Goal: Task Accomplishment & Management: Use online tool/utility

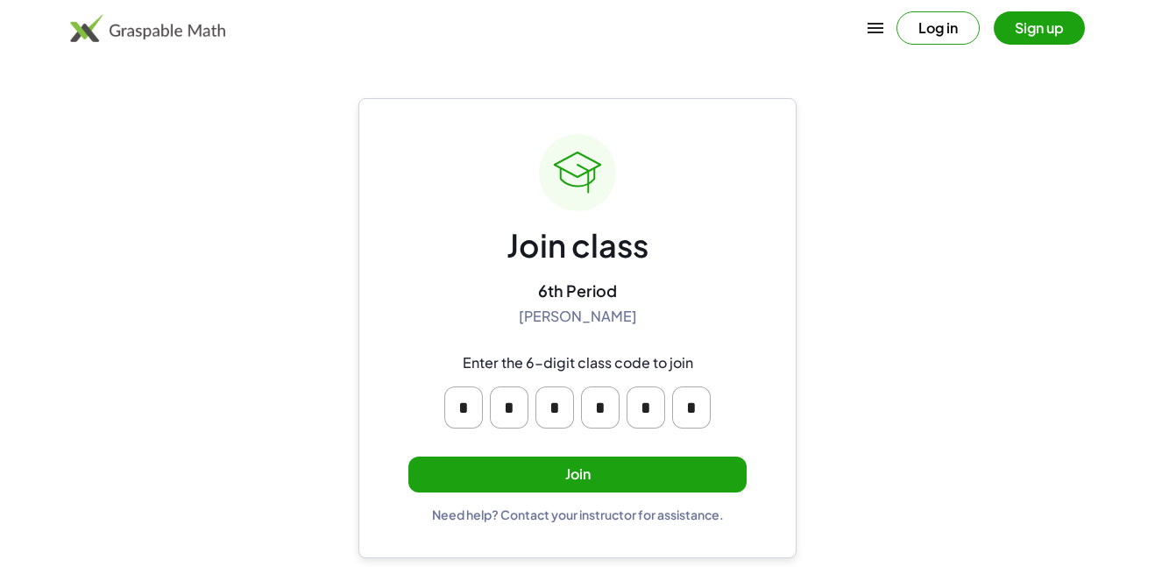
click at [596, 481] on button "Join" at bounding box center [577, 474] width 338 height 36
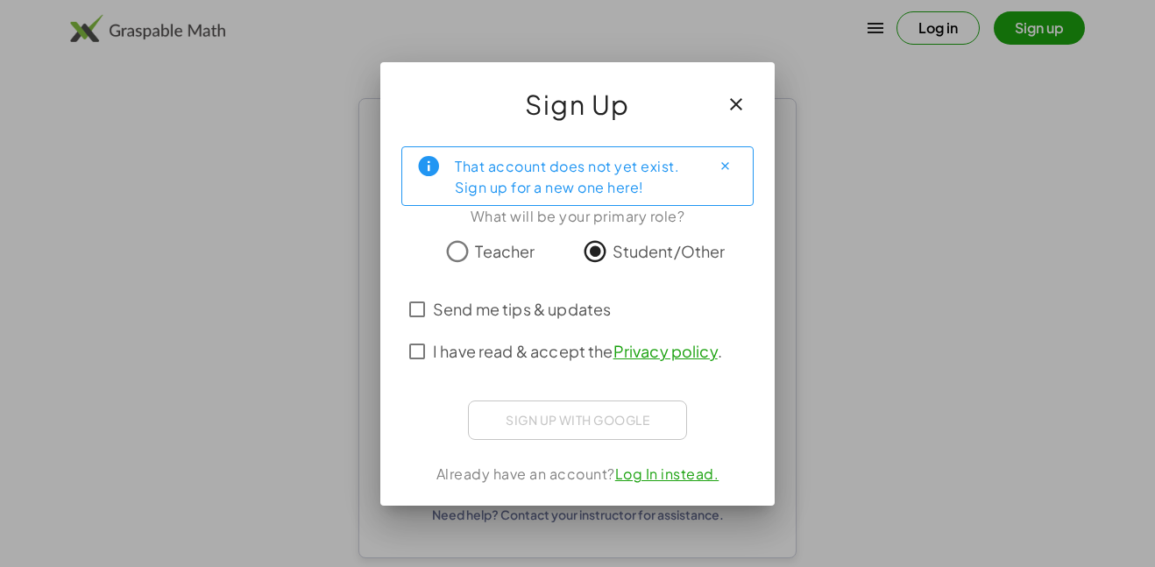
click at [608, 433] on div "Sign up with Google Sign in with Google Sign in with Google. Opens in new tab" at bounding box center [577, 419] width 219 height 39
click at [598, 427] on div "Sign up with Google Sign in with Google Sign in with Google. Opens in new tab" at bounding box center [577, 419] width 219 height 39
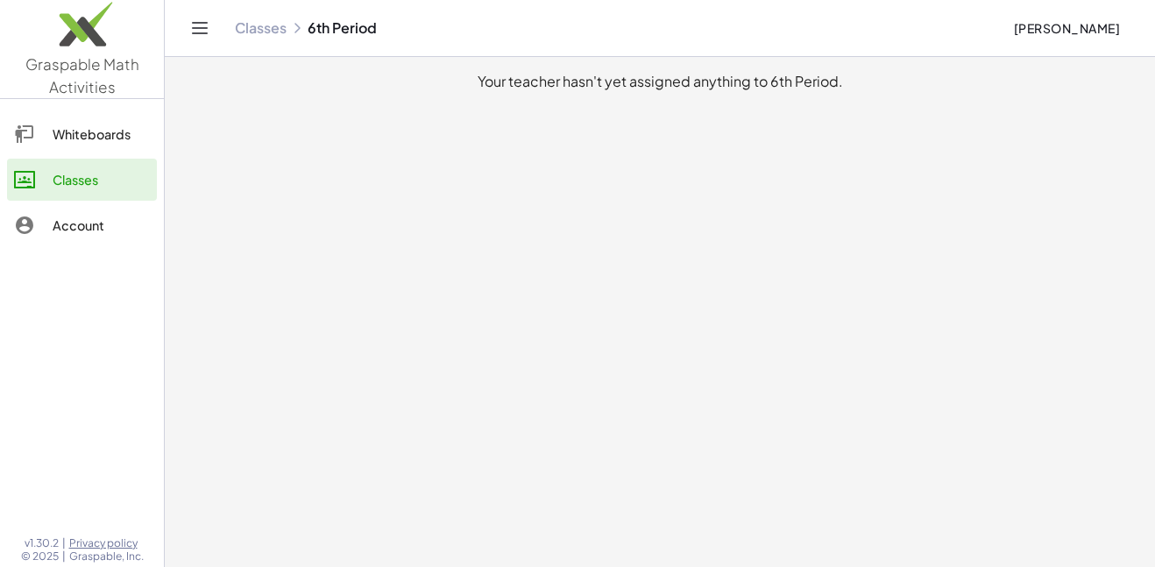
click at [127, 132] on div "Whiteboards" at bounding box center [101, 134] width 97 height 21
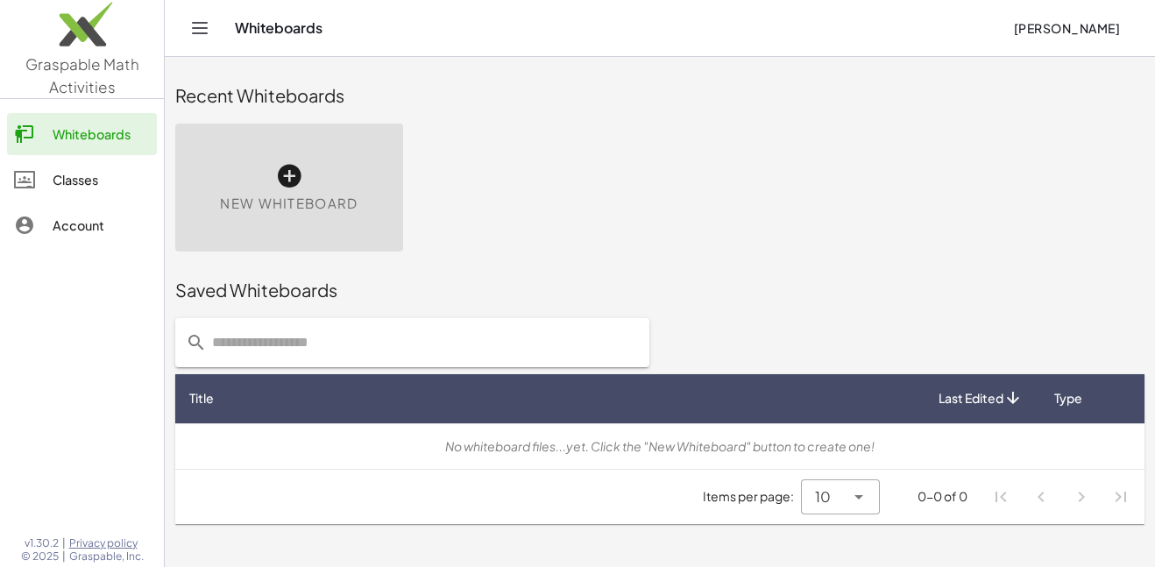
click at [32, 235] on icon at bounding box center [24, 225] width 21 height 21
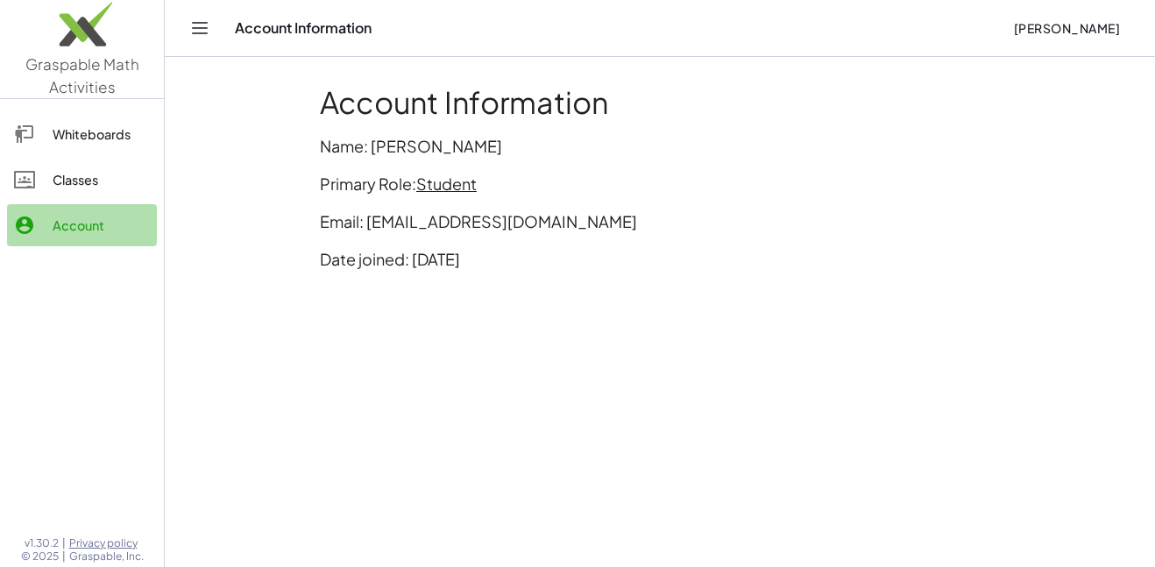
click at [230, 202] on div "Graspable Math Activities Whiteboards Classes Account v1.30.2 | Privacy policy …" at bounding box center [577, 283] width 1155 height 567
click at [36, 124] on div at bounding box center [33, 134] width 39 height 21
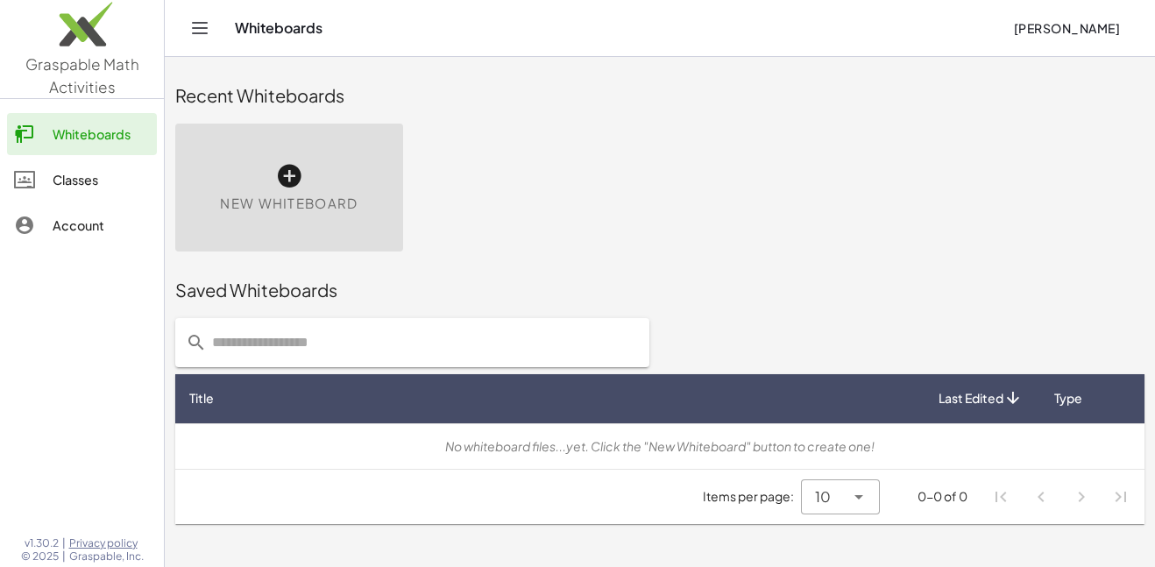
click at [294, 178] on icon at bounding box center [289, 176] width 28 height 28
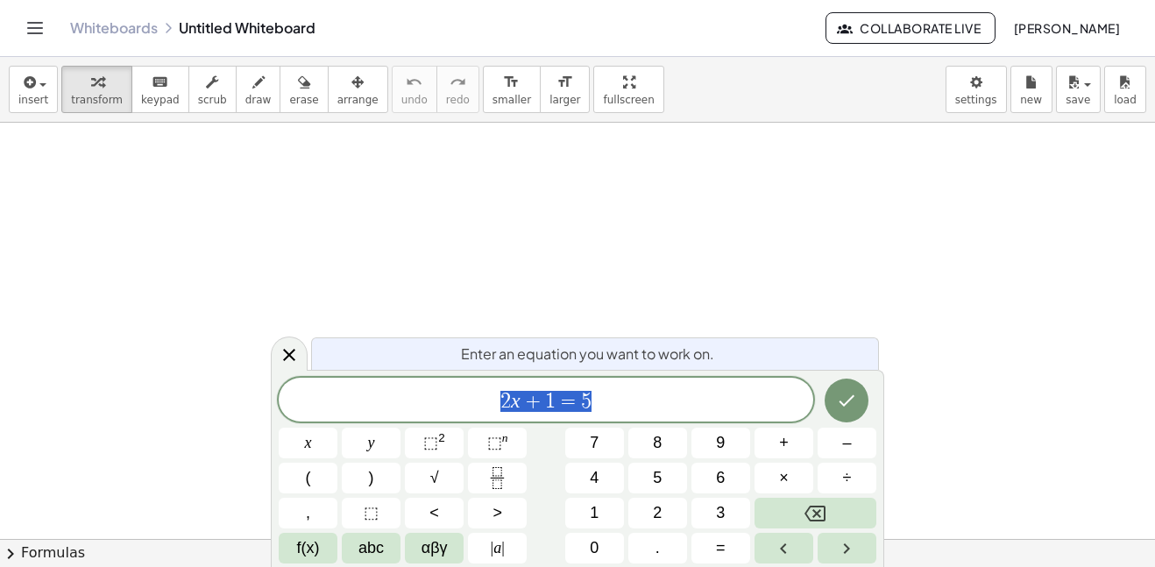
scroll to position [1, 0]
click at [612, 407] on span "2 x + 1 = 5 ​" at bounding box center [546, 401] width 534 height 25
click at [844, 413] on button "Done" at bounding box center [846, 400] width 44 height 44
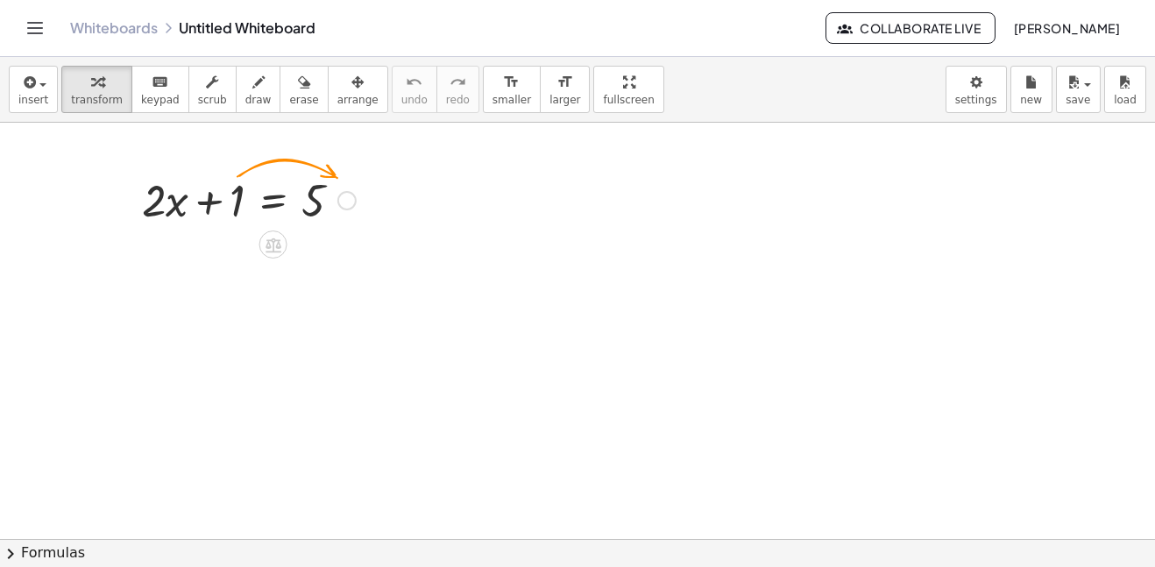
click at [237, 195] on div at bounding box center [248, 199] width 231 height 60
drag, startPoint x: 239, startPoint y: 196, endPoint x: 355, endPoint y: 191, distance: 115.8
click at [355, 191] on div at bounding box center [248, 199] width 231 height 60
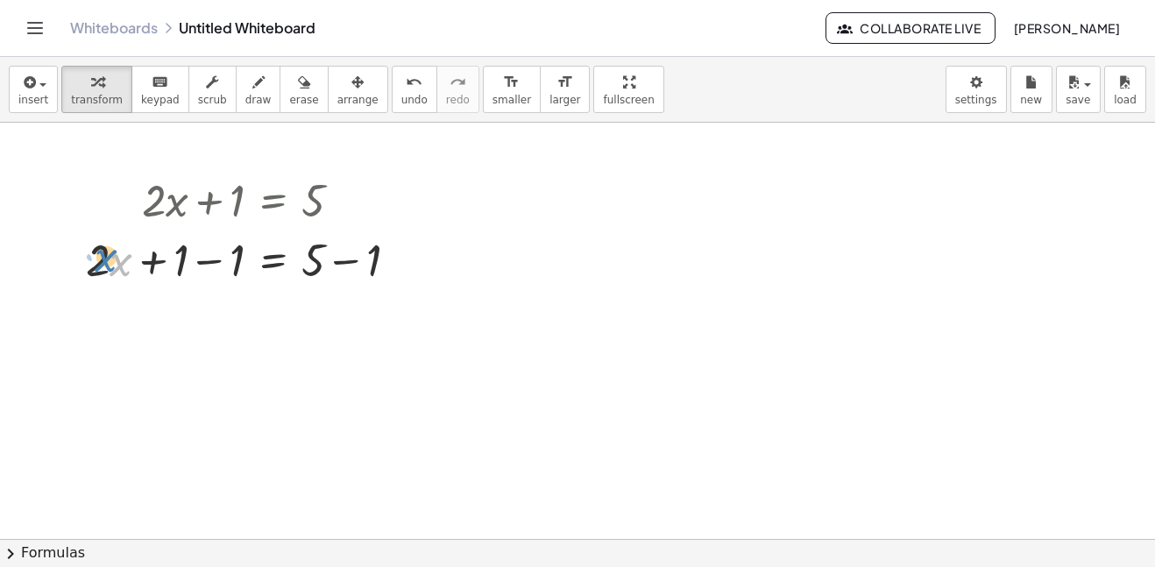
drag, startPoint x: 123, startPoint y: 261, endPoint x: 109, endPoint y: 257, distance: 14.7
click at [109, 257] on div at bounding box center [248, 259] width 343 height 60
drag, startPoint x: 169, startPoint y: 258, endPoint x: 442, endPoint y: 250, distance: 272.6
click at [442, 250] on div "+ · 2 · x + 1 = 5 + 1 + · 2 · x = 5 + 1 − 1 + − 1" at bounding box center [577, 539] width 1155 height 832
click at [177, 266] on div at bounding box center [249, 259] width 456 height 60
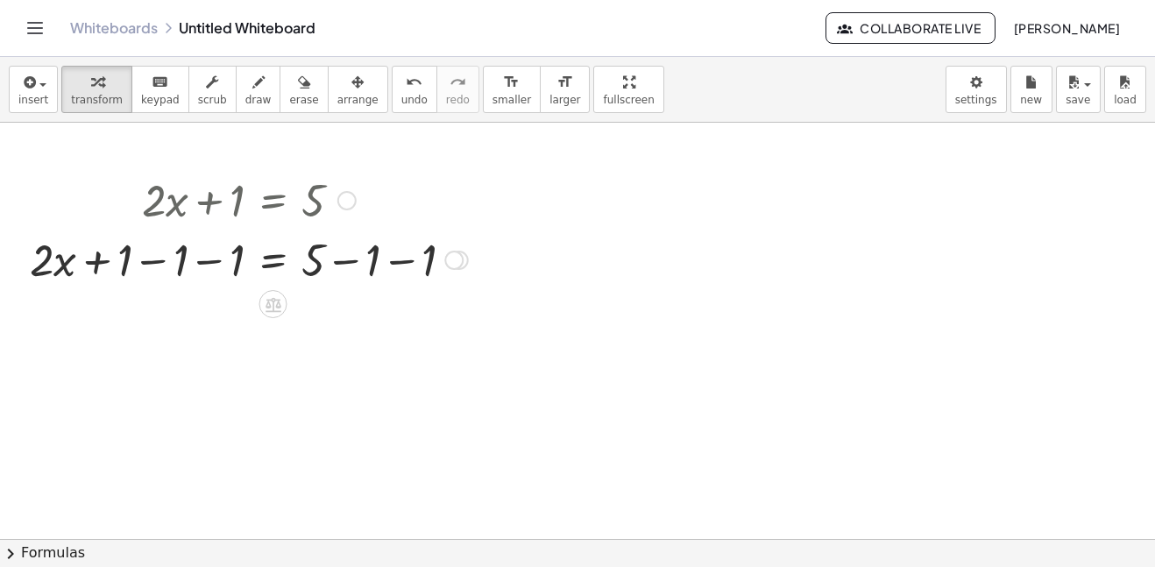
click at [183, 268] on div at bounding box center [249, 259] width 456 height 60
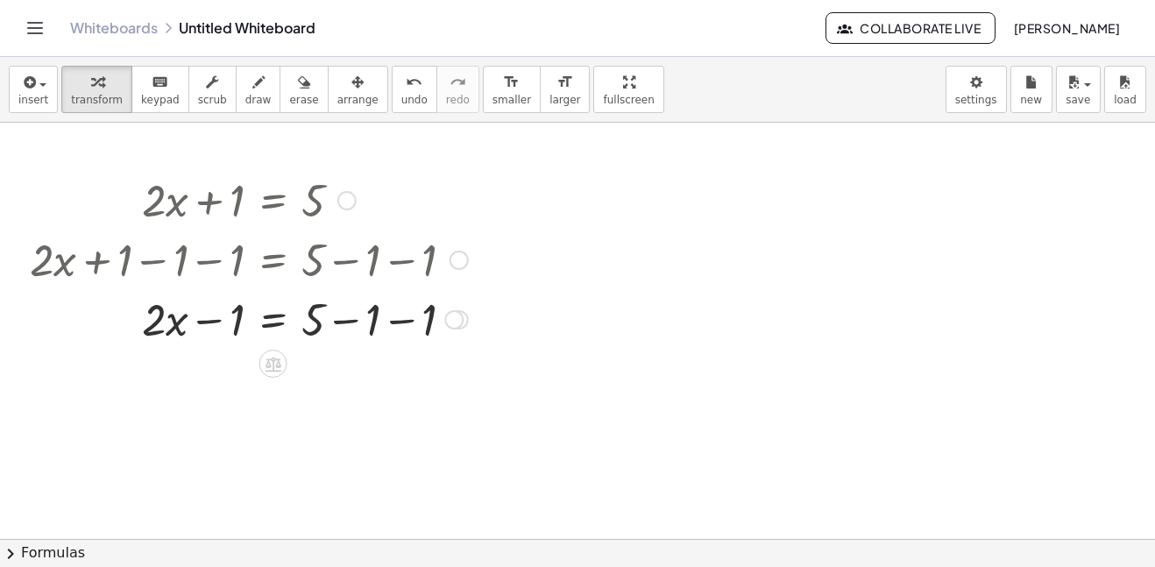
click at [428, 320] on div at bounding box center [249, 318] width 456 height 60
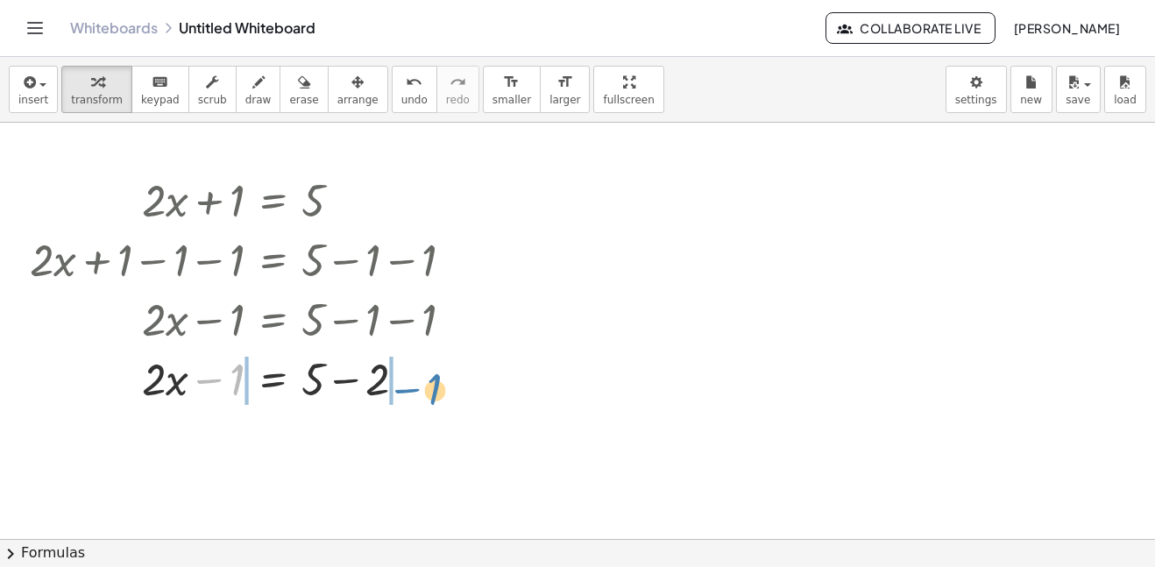
drag, startPoint x: 233, startPoint y: 377, endPoint x: 428, endPoint y: 379, distance: 195.4
click at [428, 379] on div at bounding box center [249, 378] width 456 height 60
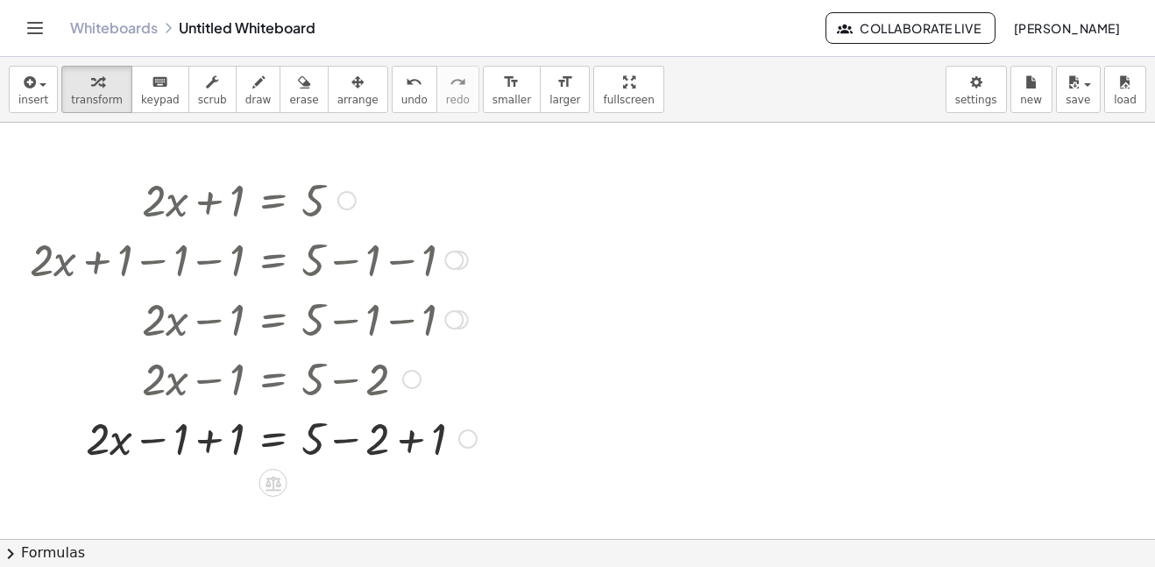
click at [227, 434] on div at bounding box center [253, 437] width 464 height 60
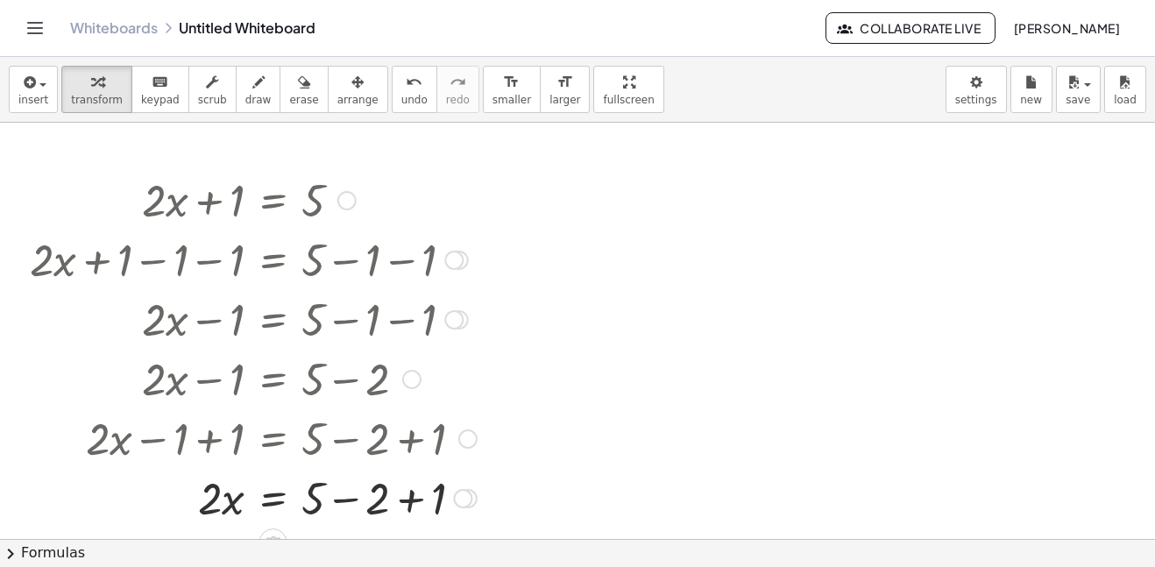
click at [437, 497] on div at bounding box center [253, 497] width 464 height 60
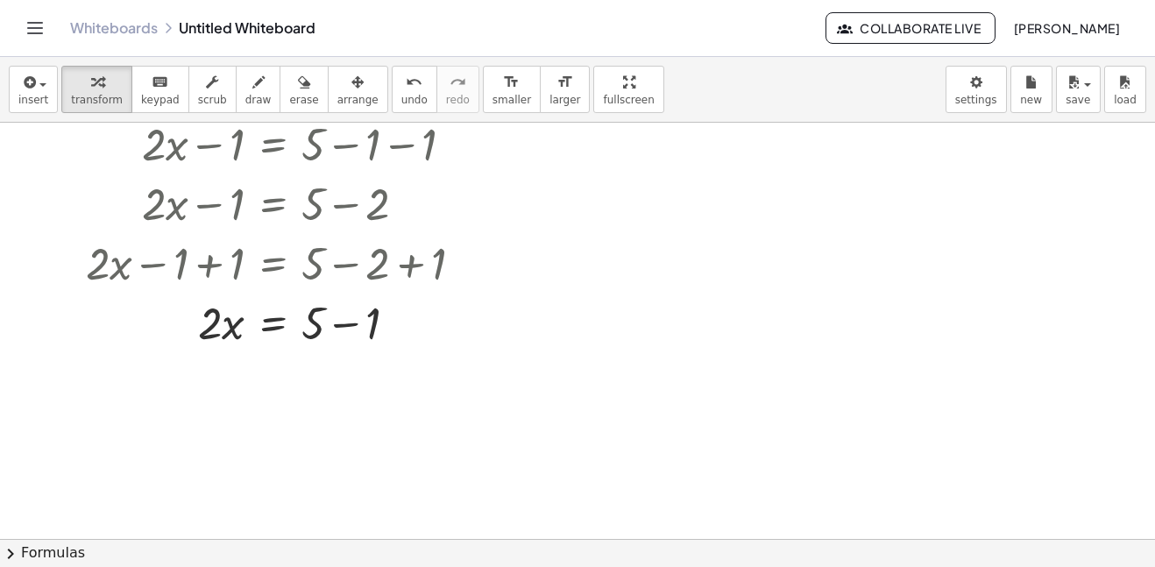
scroll to position [188, 0]
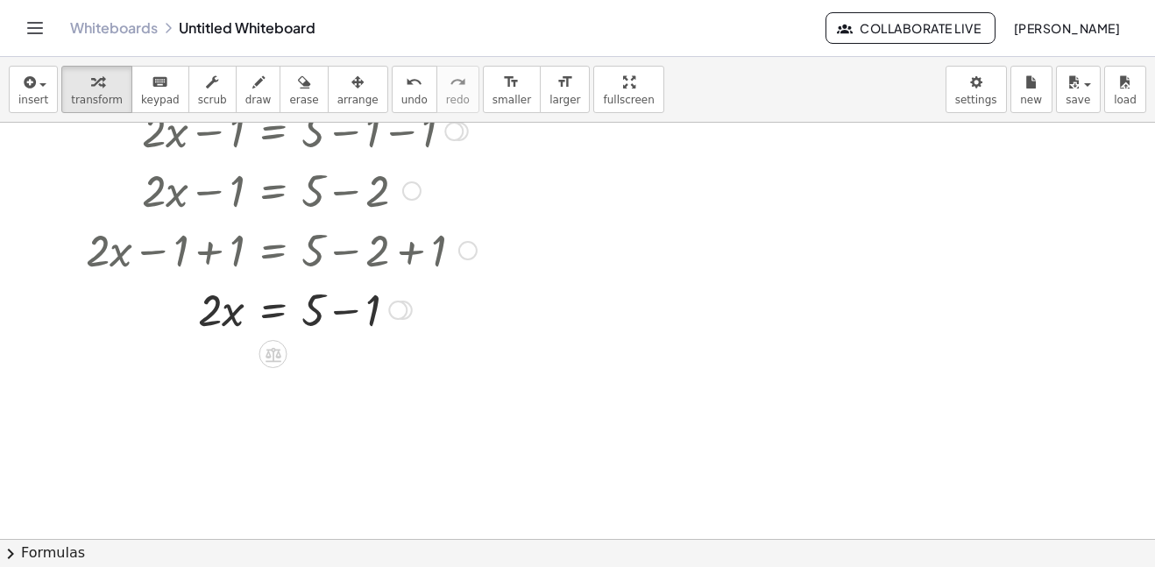
click at [376, 314] on div at bounding box center [253, 309] width 464 height 60
click at [236, 317] on div at bounding box center [253, 309] width 464 height 60
click at [222, 316] on div at bounding box center [253, 309] width 464 height 60
drag, startPoint x: 216, startPoint y: 313, endPoint x: 257, endPoint y: 313, distance: 40.3
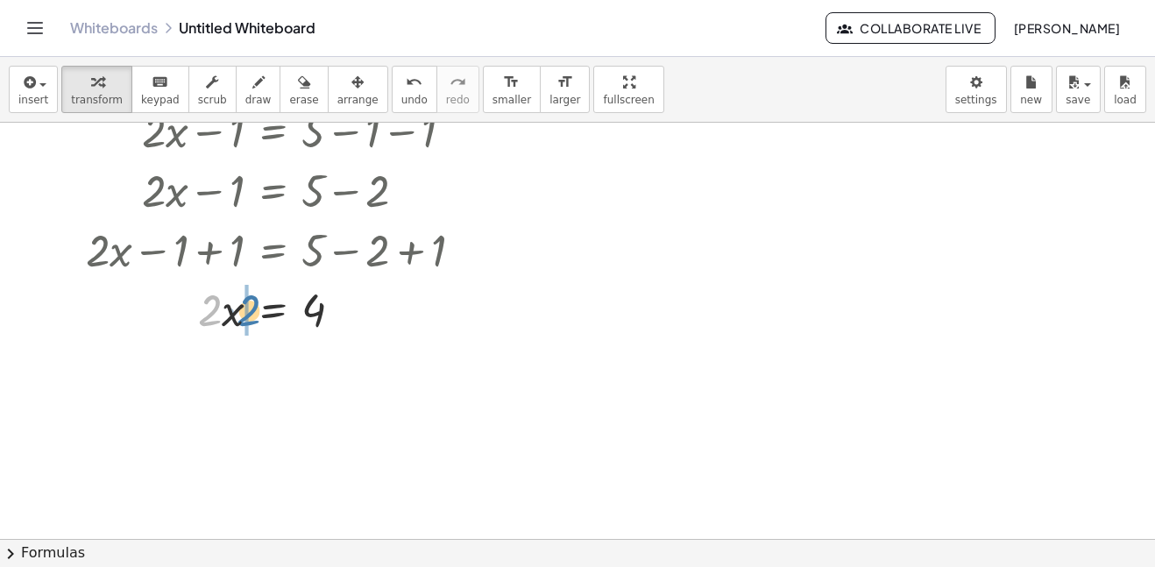
click at [257, 313] on div at bounding box center [253, 309] width 464 height 60
drag, startPoint x: 227, startPoint y: 371, endPoint x: 194, endPoint y: 374, distance: 33.4
click at [194, 374] on div at bounding box center [253, 368] width 464 height 60
click at [310, 378] on div at bounding box center [253, 368] width 464 height 60
click at [307, 369] on div at bounding box center [253, 368] width 464 height 60
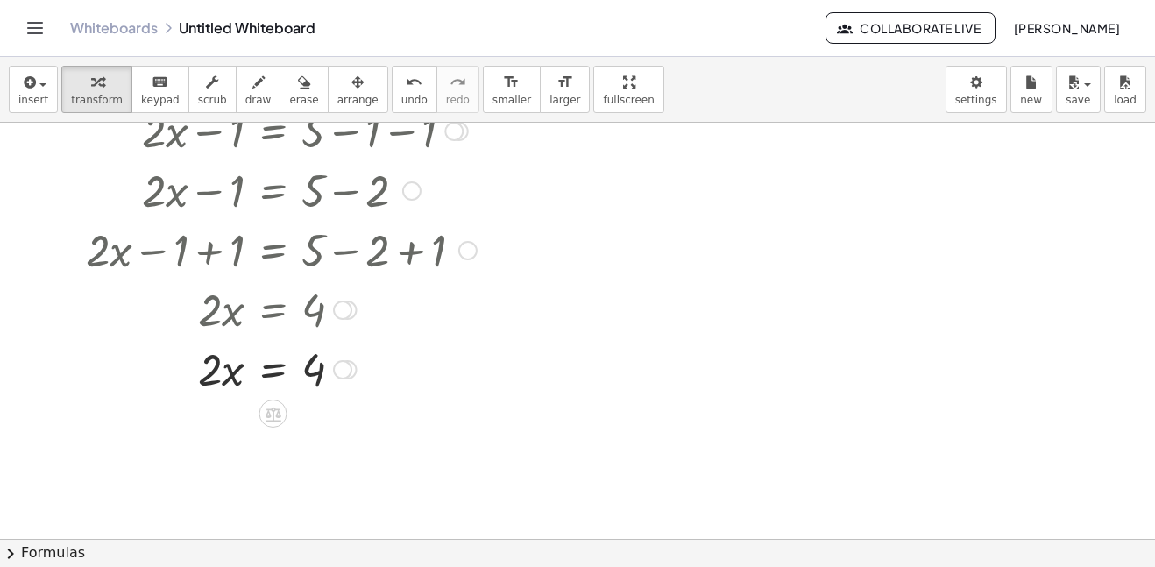
click at [307, 369] on div at bounding box center [253, 368] width 464 height 60
click at [309, 364] on div at bounding box center [253, 368] width 464 height 60
drag, startPoint x: 317, startPoint y: 374, endPoint x: 308, endPoint y: 364, distance: 13.7
click at [308, 364] on div at bounding box center [253, 368] width 464 height 60
click at [281, 408] on icon at bounding box center [273, 414] width 18 height 18
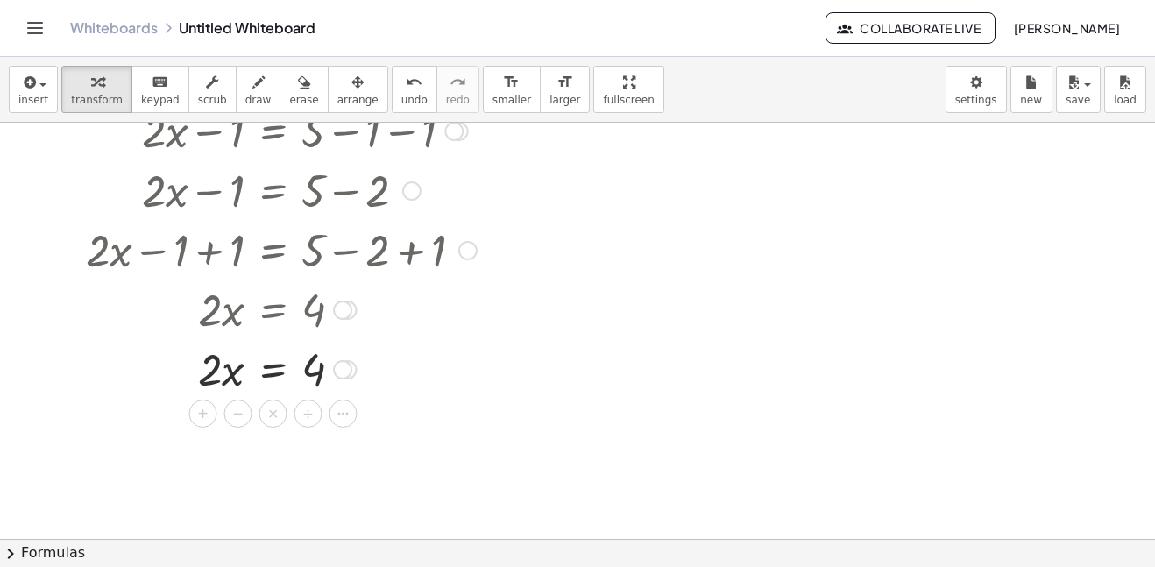
click at [315, 379] on div at bounding box center [253, 368] width 464 height 60
click at [274, 407] on icon at bounding box center [273, 414] width 16 height 15
click at [310, 412] on span "÷" at bounding box center [308, 413] width 10 height 25
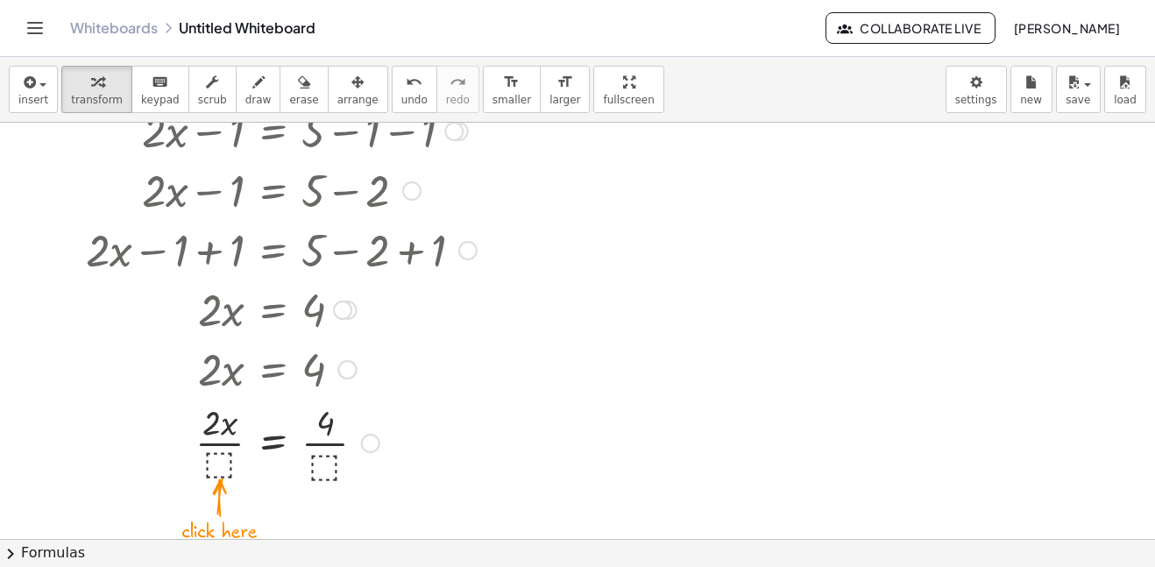
click at [227, 463] on div at bounding box center [253, 442] width 464 height 88
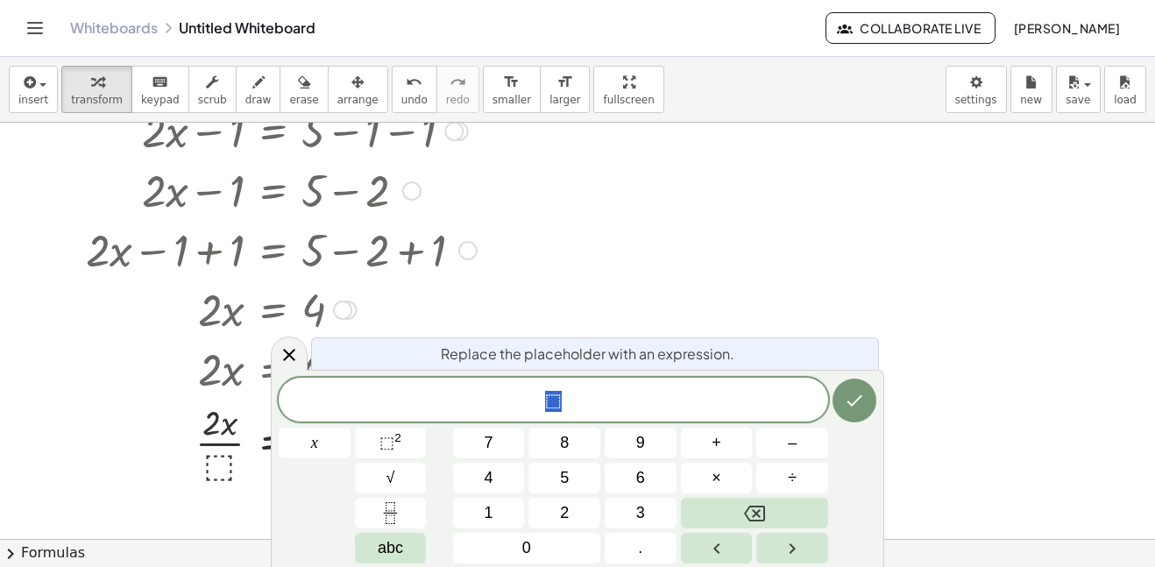
scroll to position [2, 0]
click at [564, 511] on span "2" at bounding box center [564, 513] width 9 height 24
click at [853, 408] on icon "Done" at bounding box center [854, 400] width 21 height 21
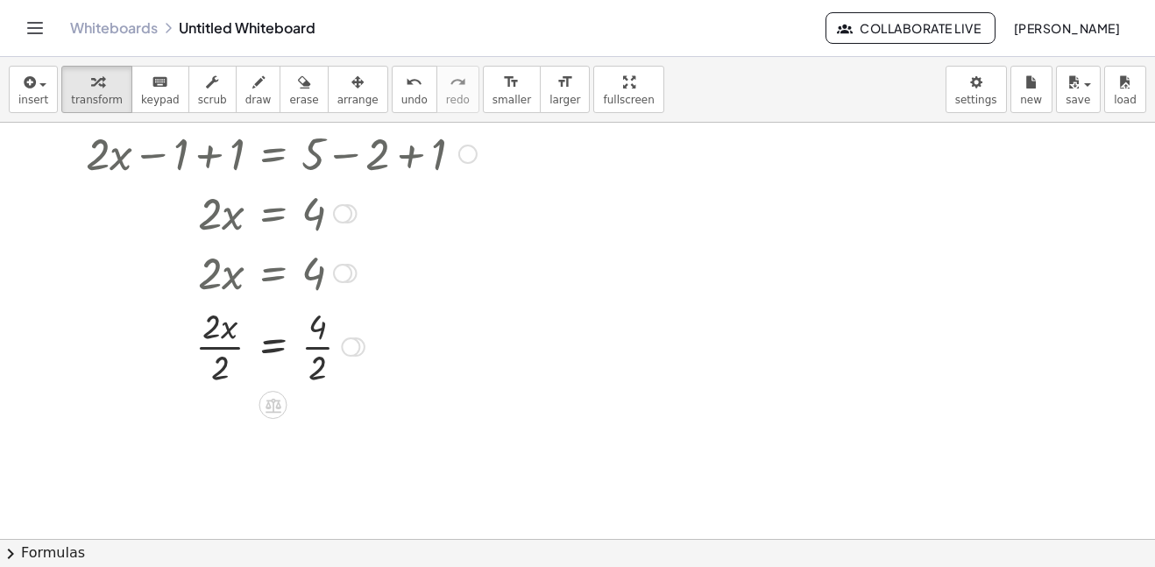
scroll to position [295, 0]
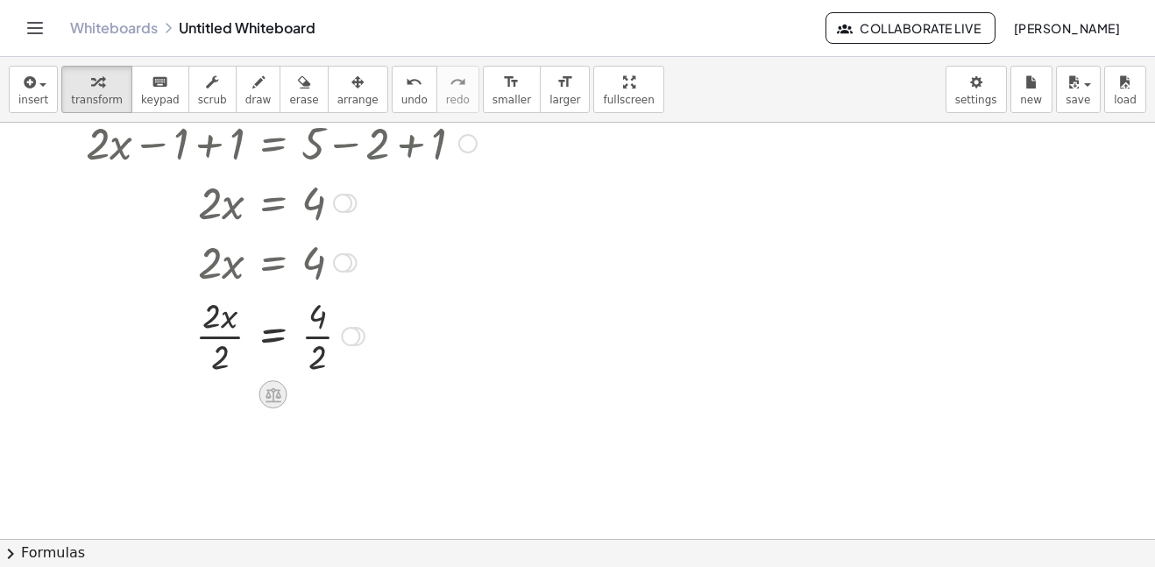
click at [274, 393] on icon at bounding box center [273, 394] width 18 height 18
click at [274, 393] on span "×" at bounding box center [273, 394] width 11 height 25
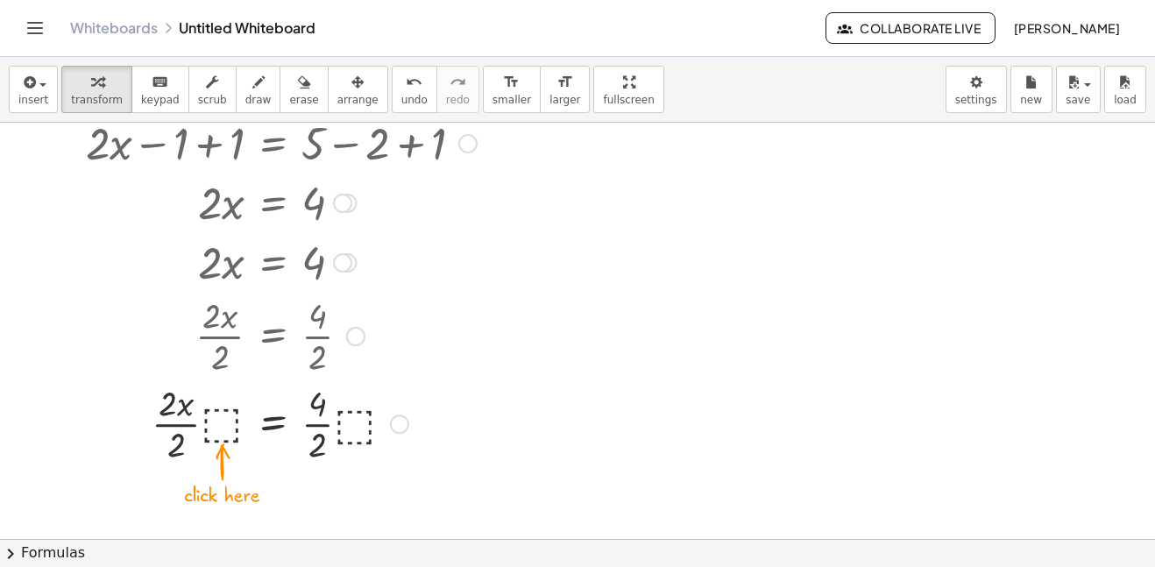
click at [230, 427] on div at bounding box center [253, 422] width 464 height 88
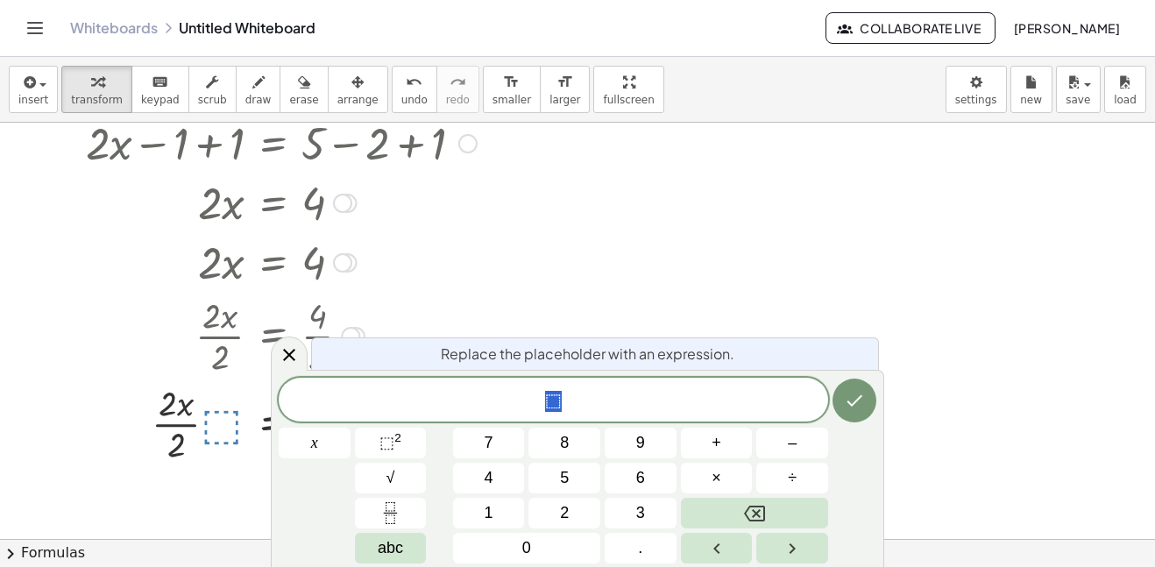
scroll to position [4, 0]
click at [860, 397] on icon "Done" at bounding box center [854, 400] width 21 height 21
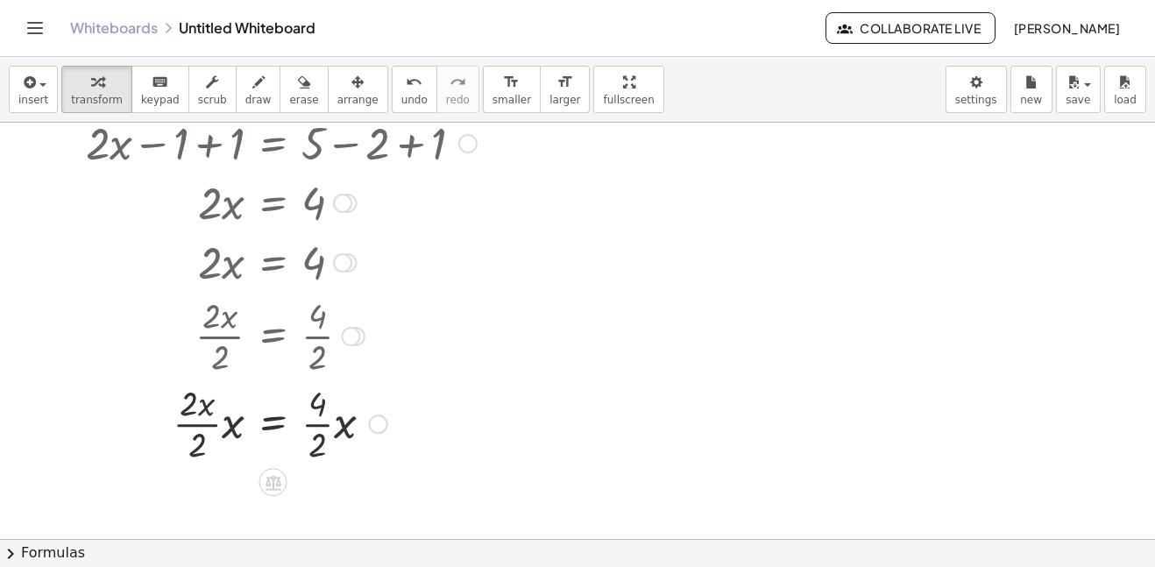
click at [326, 427] on div at bounding box center [253, 422] width 464 height 88
click at [228, 423] on div at bounding box center [253, 422] width 506 height 88
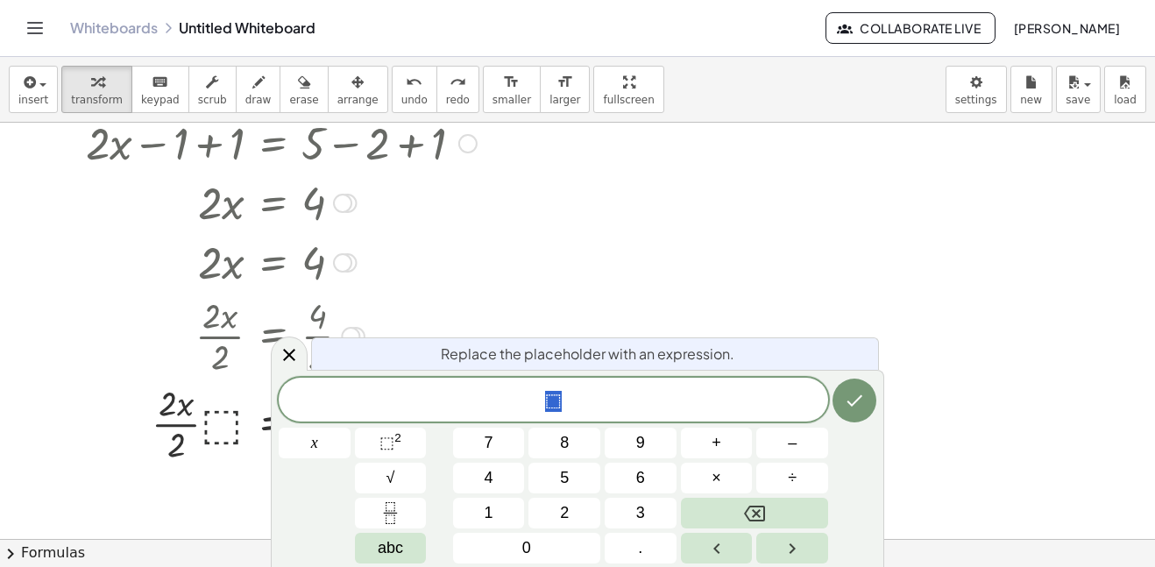
scroll to position [4, 0]
click at [848, 393] on icon "Done" at bounding box center [854, 400] width 21 height 21
